Goal: Transaction & Acquisition: Register for event/course

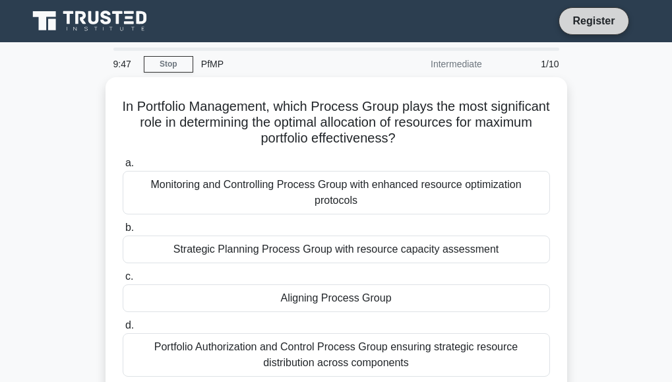
click at [601, 16] on link "Register" at bounding box center [593, 21] width 58 height 16
